Goal: Task Accomplishment & Management: Complete application form

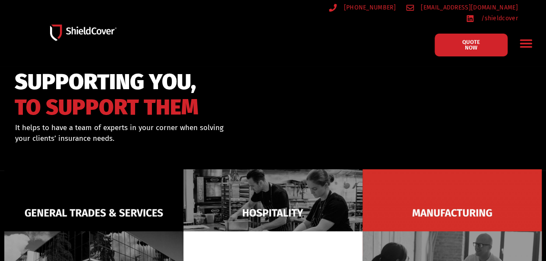
click at [532, 37] on icon "Menu Toggle" at bounding box center [525, 43] width 13 height 13
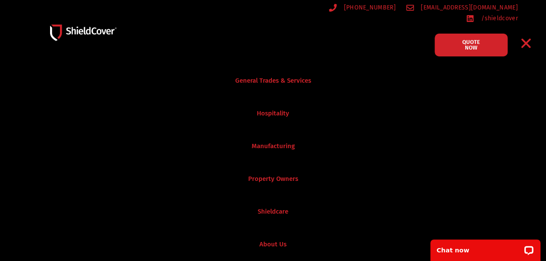
click at [523, 37] on icon "Menu Toggle" at bounding box center [525, 43] width 13 height 13
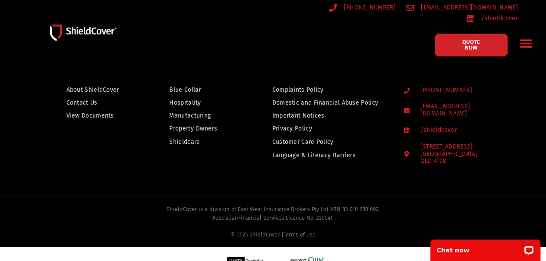
scroll to position [683, 0]
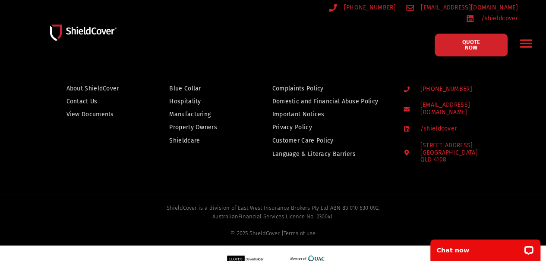
drag, startPoint x: 189, startPoint y: 63, endPoint x: 194, endPoint y: 63, distance: 4.8
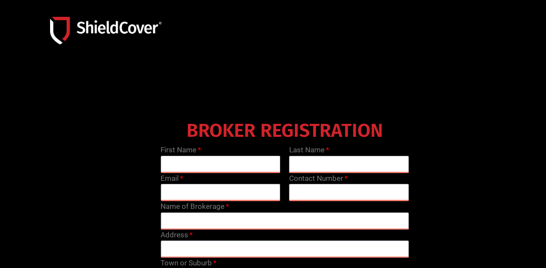
type input "Mark"
type input "Hayward"
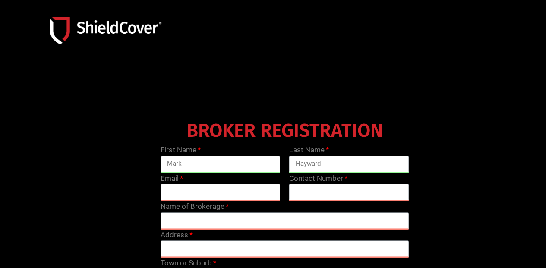
type input "[PERSON_NAME][EMAIL_ADDRESS][PERSON_NAME][DOMAIN_NAME]"
type input "0404986190"
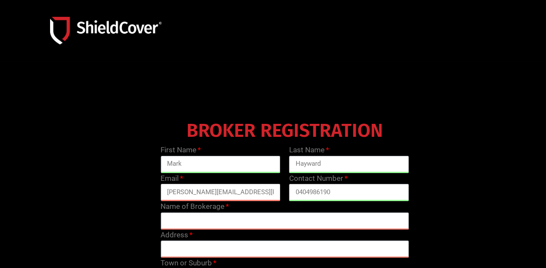
drag, startPoint x: 255, startPoint y: 192, endPoint x: 180, endPoint y: 195, distance: 75.1
click at [180, 195] on input "[PERSON_NAME][EMAIL_ADDRESS][PERSON_NAME][DOMAIN_NAME]" at bounding box center [221, 192] width 120 height 17
type input "[EMAIL_ADDRESS][DOMAIN_NAME]"
type input "0438948534"
click at [326, 219] on input "text" at bounding box center [285, 220] width 249 height 17
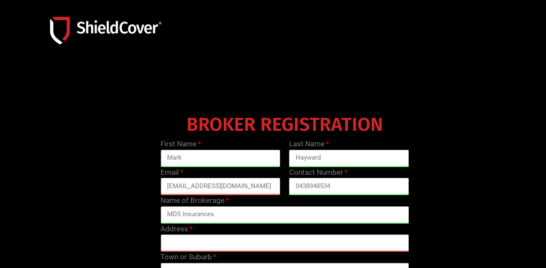
scroll to position [43, 0]
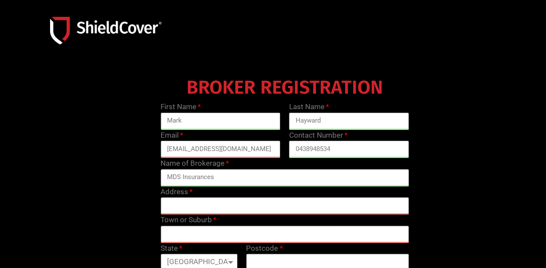
type input "MDS Insurances"
click at [293, 210] on input "text" at bounding box center [285, 205] width 249 height 17
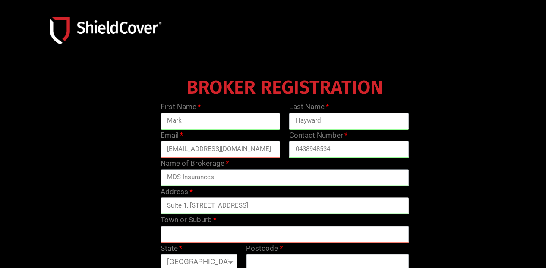
type input "Suite 1, [STREET_ADDRESS]"
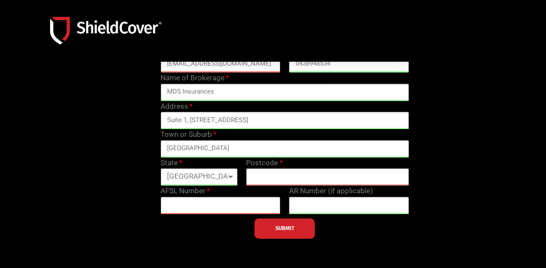
scroll to position [129, 0]
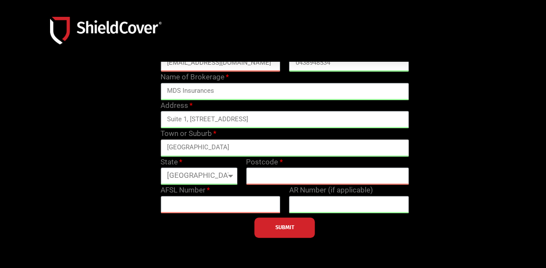
type input "[GEOGRAPHIC_DATA]"
click at [225, 176] on select "[GEOGRAPHIC_DATA] [GEOGRAPHIC_DATA] [GEOGRAPHIC_DATA] [GEOGRAPHIC_DATA] [GEOGRA…" at bounding box center [199, 175] width 77 height 17
select select "[GEOGRAPHIC_DATA]"
click at [161, 167] on select "[GEOGRAPHIC_DATA] [GEOGRAPHIC_DATA] [GEOGRAPHIC_DATA] [GEOGRAPHIC_DATA] [GEOGRA…" at bounding box center [199, 175] width 77 height 17
click at [277, 178] on input "text" at bounding box center [327, 175] width 163 height 17
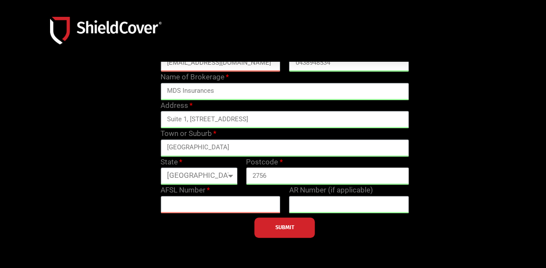
type input "2756"
click at [247, 207] on input "text" at bounding box center [221, 204] width 120 height 17
click at [449, 200] on div "BROKER REGISTRATION First Name [PERSON_NAME] Last Name [PERSON_NAME] Email [EMA…" at bounding box center [285, 112] width 514 height 250
click at [320, 210] on input "text" at bounding box center [349, 204] width 120 height 17
type input "1237225"
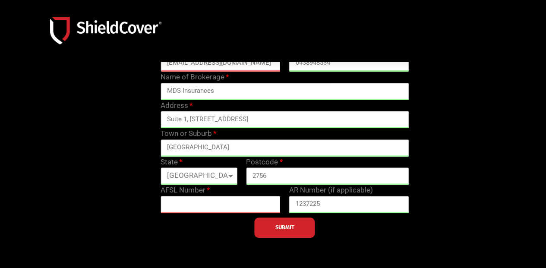
click at [227, 210] on input "text" at bounding box center [221, 204] width 120 height 17
type input "327121"
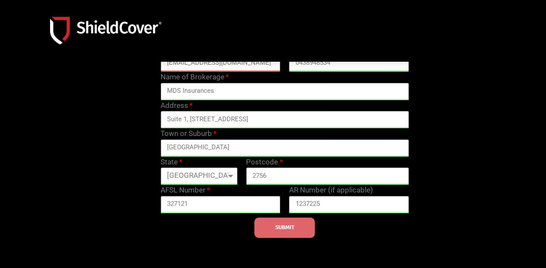
click at [281, 235] on button "SUBMIT" at bounding box center [285, 227] width 60 height 20
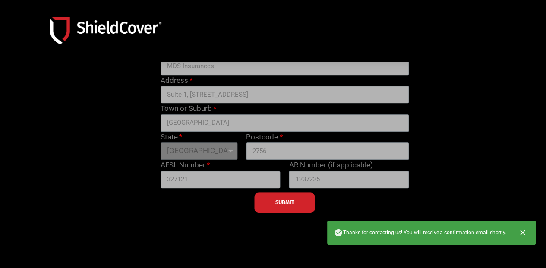
scroll to position [302, 0]
